Goal: Task Accomplishment & Management: Manage account settings

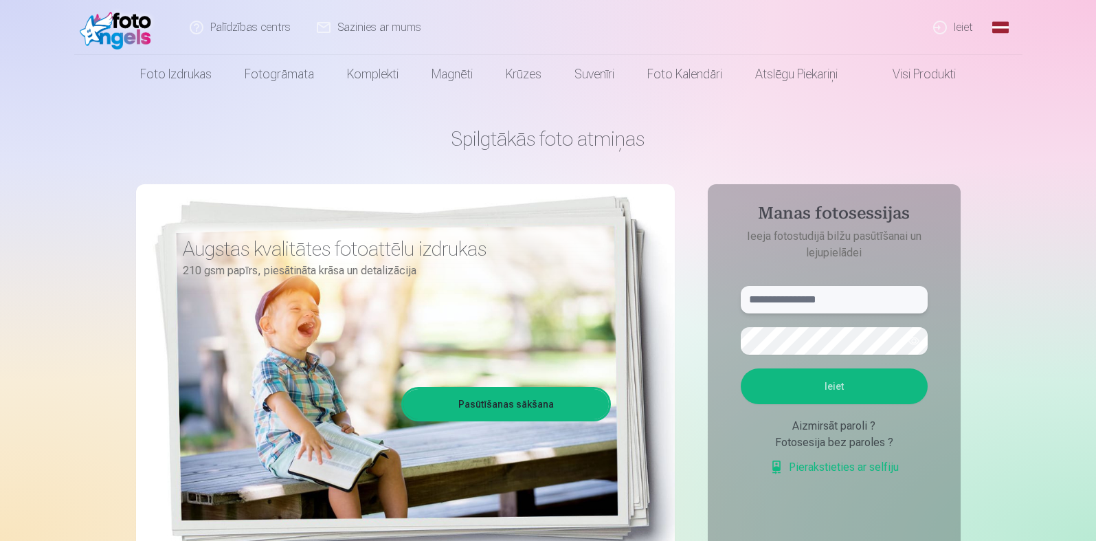
click at [757, 295] on input "text" at bounding box center [834, 299] width 187 height 27
type input "**********"
click at [831, 380] on button "Ieiet" at bounding box center [834, 386] width 187 height 36
